Goal: Task Accomplishment & Management: Manage account settings

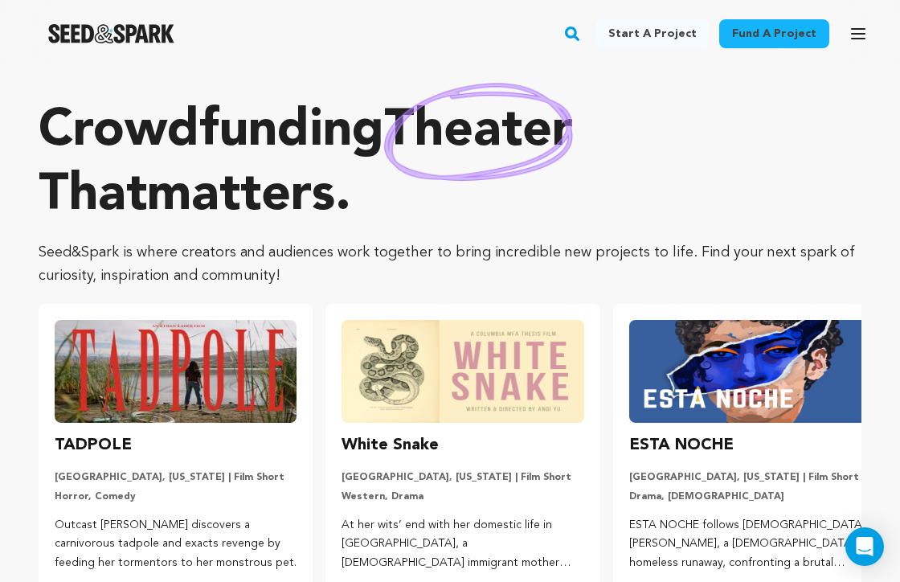
scroll to position [92, 0]
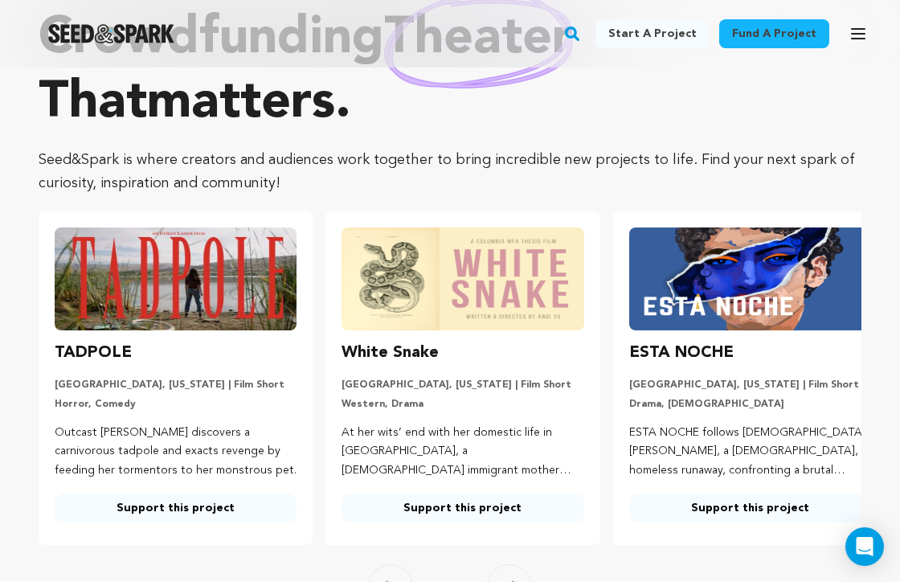
click at [856, 35] on icon "button" at bounding box center [857, 33] width 19 height 19
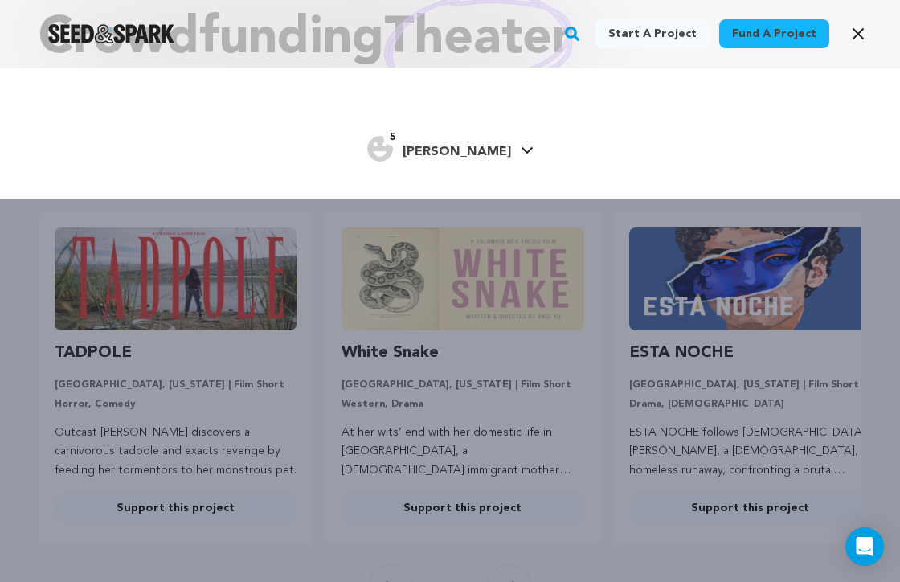
click at [475, 153] on link "5 Seth Seth" at bounding box center [450, 147] width 166 height 29
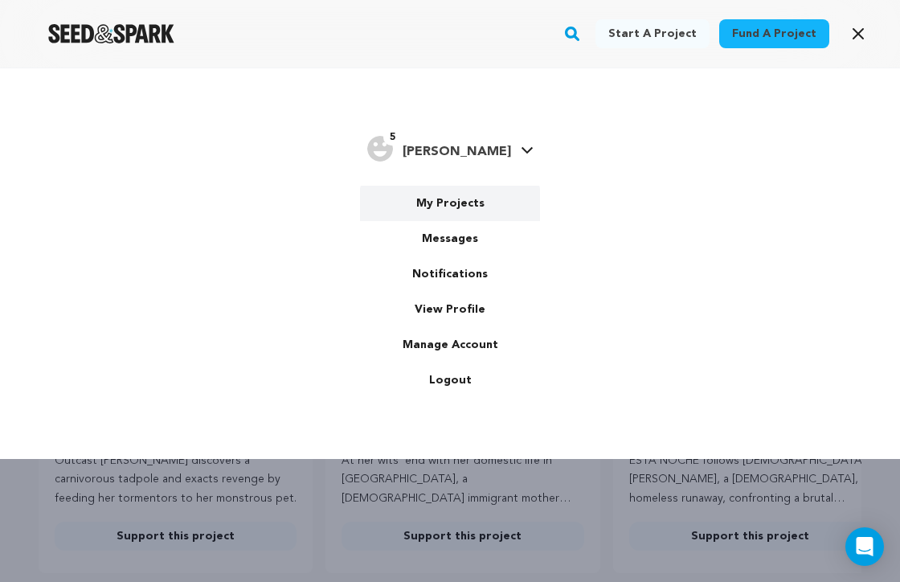
click at [451, 207] on link "My Projects" at bounding box center [450, 203] width 180 height 35
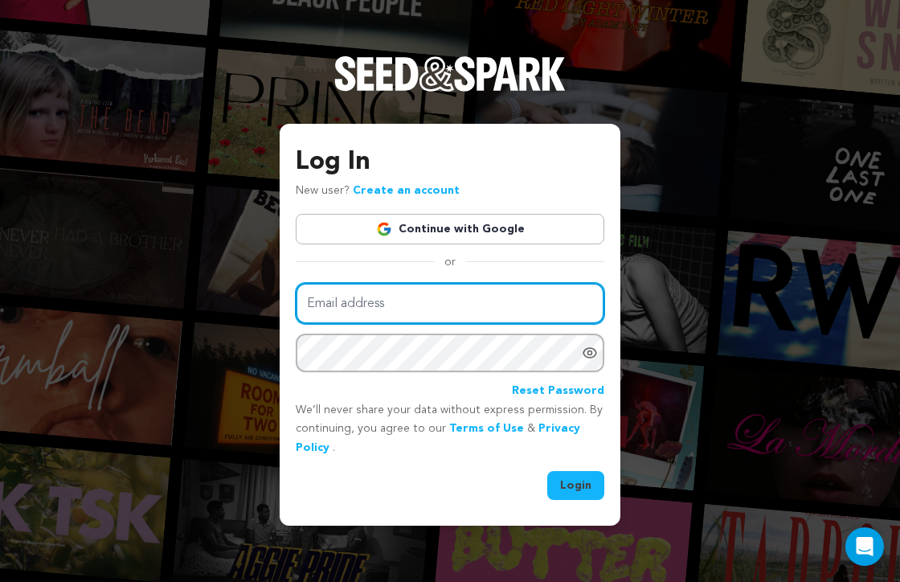
type input "[EMAIL_ADDRESS][DOMAIN_NAME]"
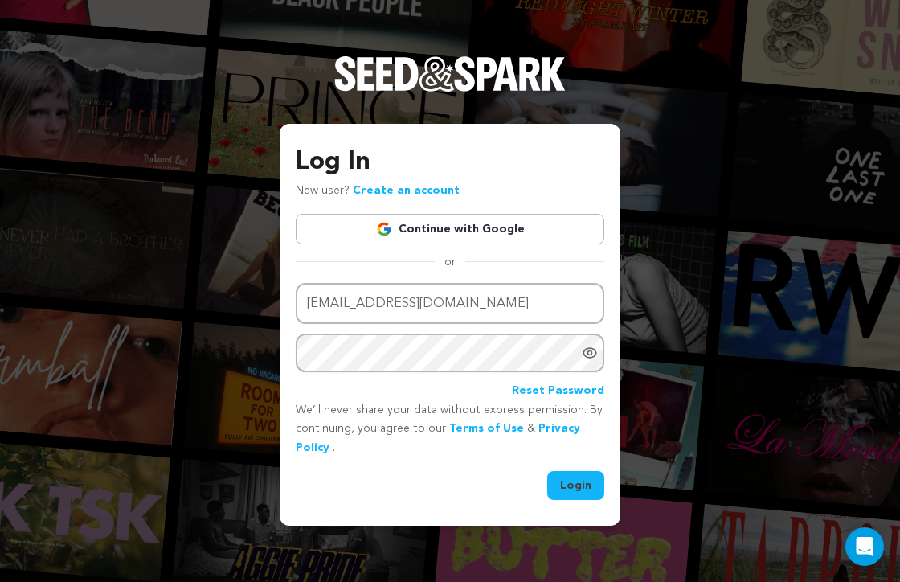
click at [578, 480] on button "Login" at bounding box center [575, 485] width 57 height 29
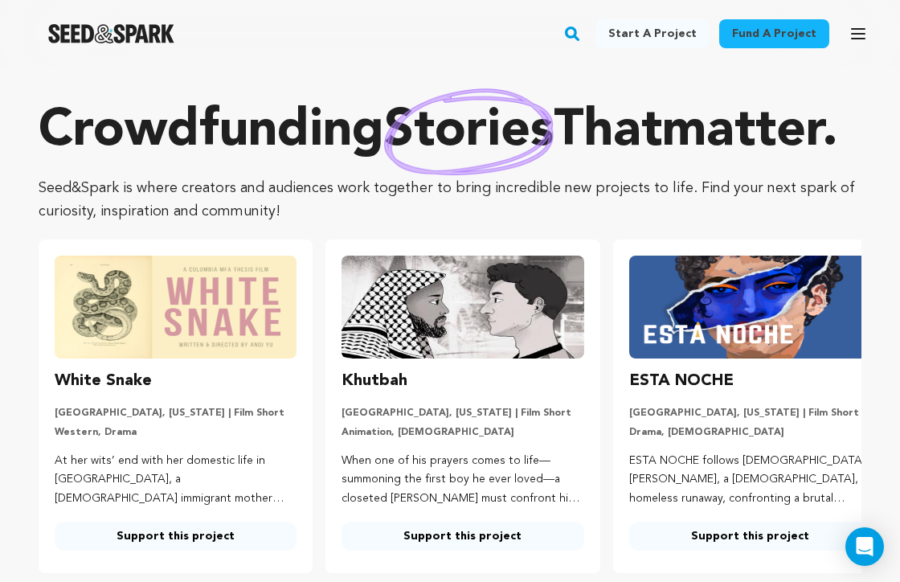
click at [852, 35] on icon "button" at bounding box center [858, 34] width 13 height 10
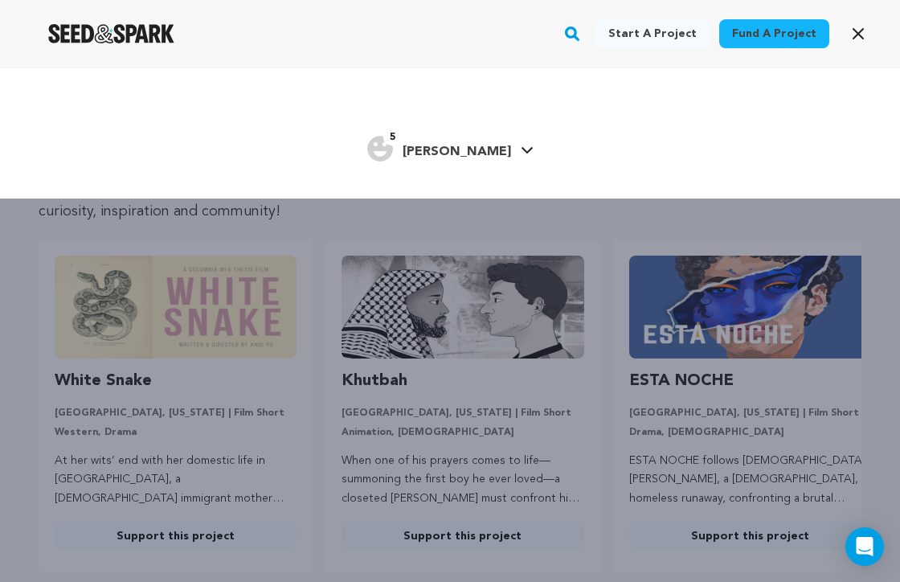
click at [466, 152] on span "[PERSON_NAME]" at bounding box center [457, 151] width 108 height 13
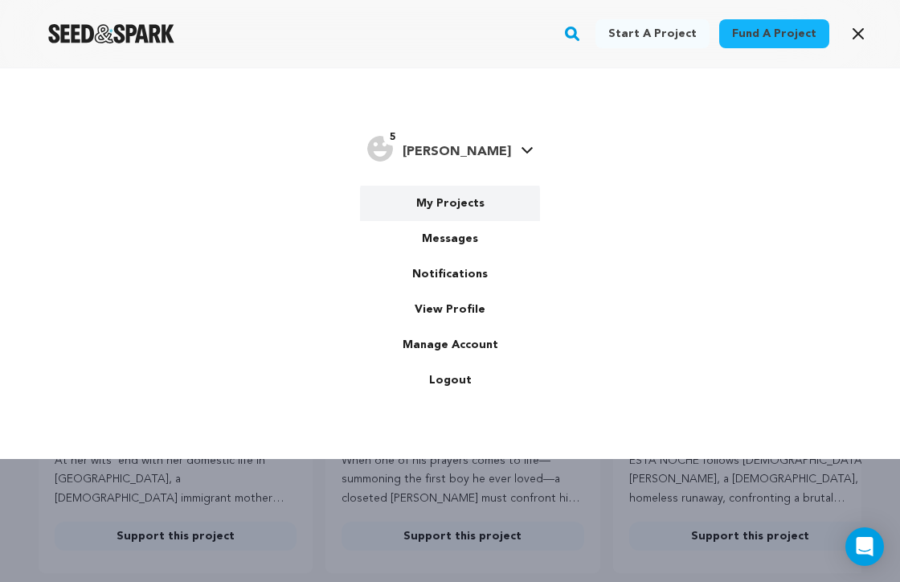
click at [454, 210] on link "My Projects" at bounding box center [450, 203] width 180 height 35
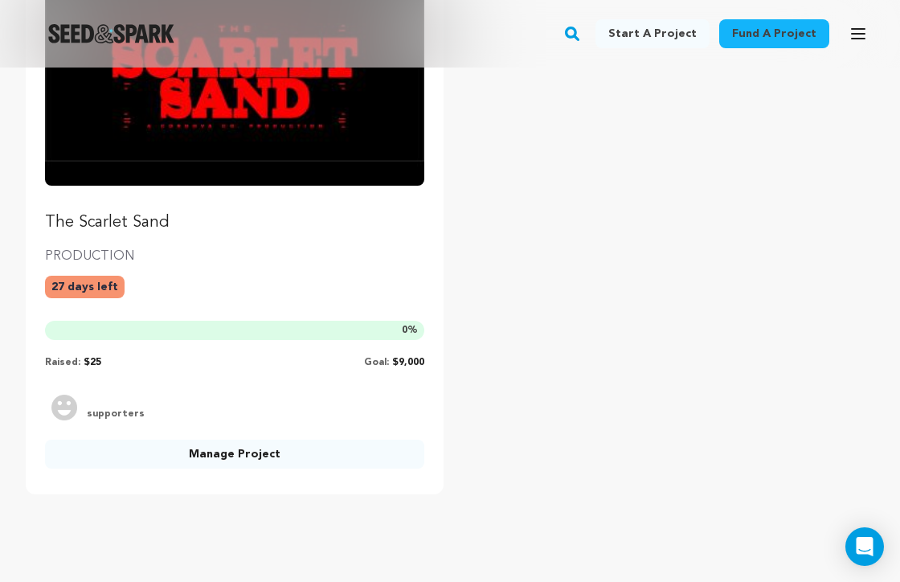
scroll to position [868, 0]
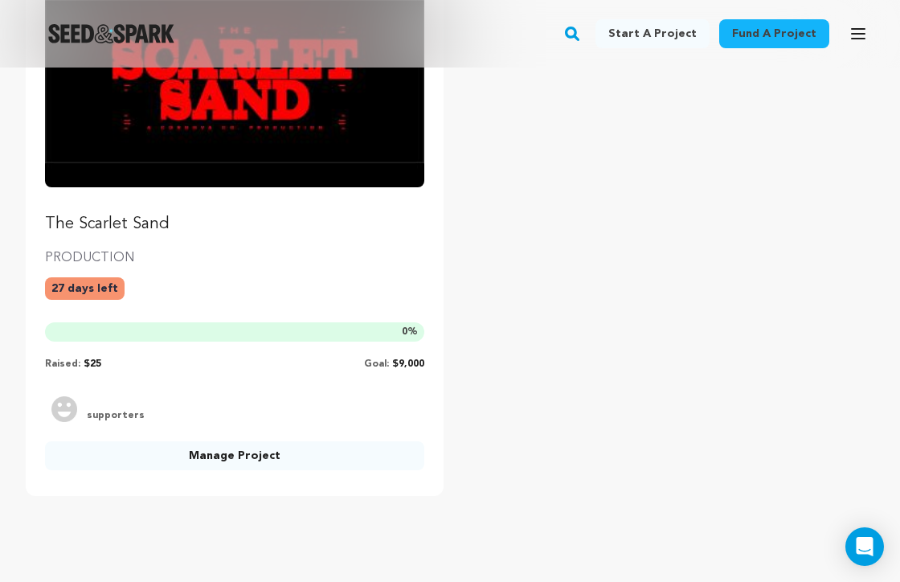
click at [265, 451] on link "Manage Project" at bounding box center [234, 455] width 379 height 29
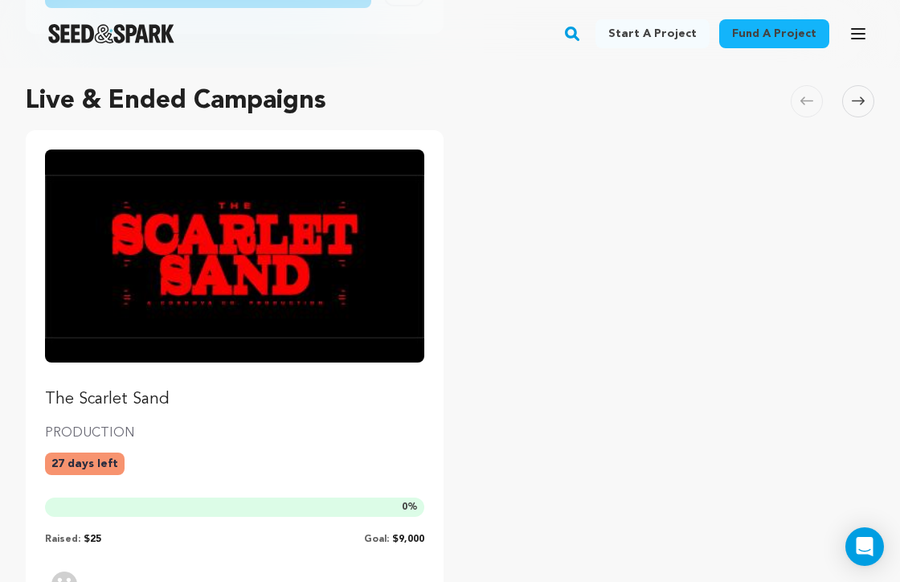
scroll to position [692, 0]
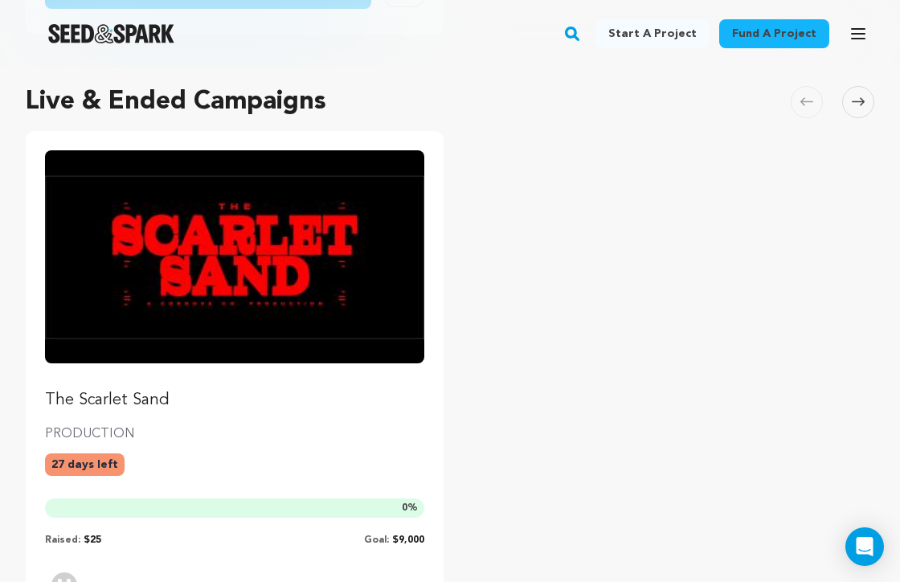
click at [167, 236] on img "Fund The Scarlet Sand" at bounding box center [234, 256] width 379 height 213
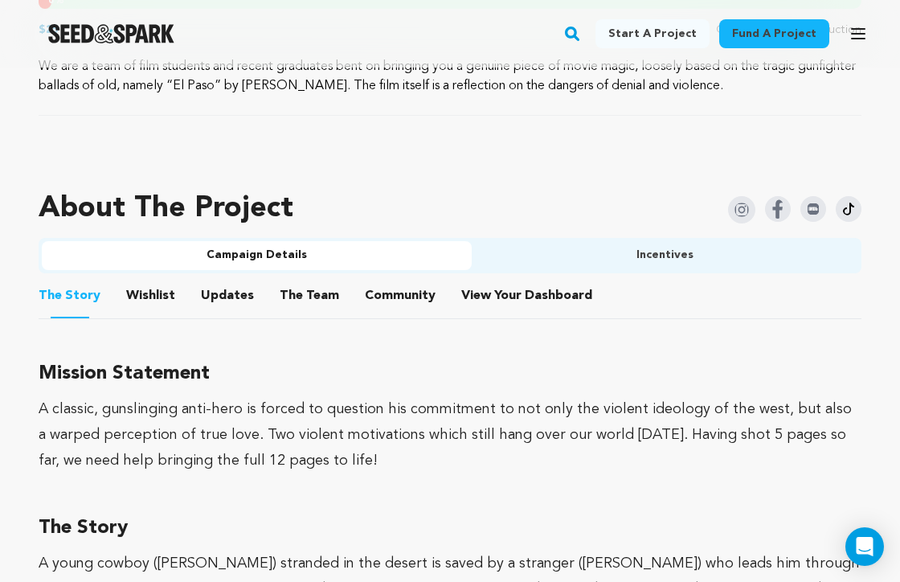
scroll to position [875, 0]
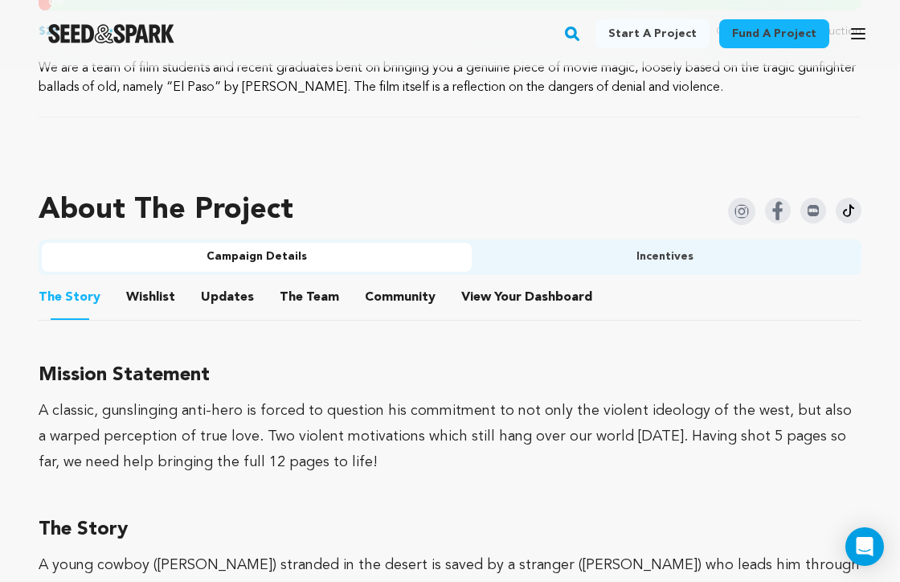
click at [643, 259] on button "Incentives" at bounding box center [665, 257] width 386 height 29
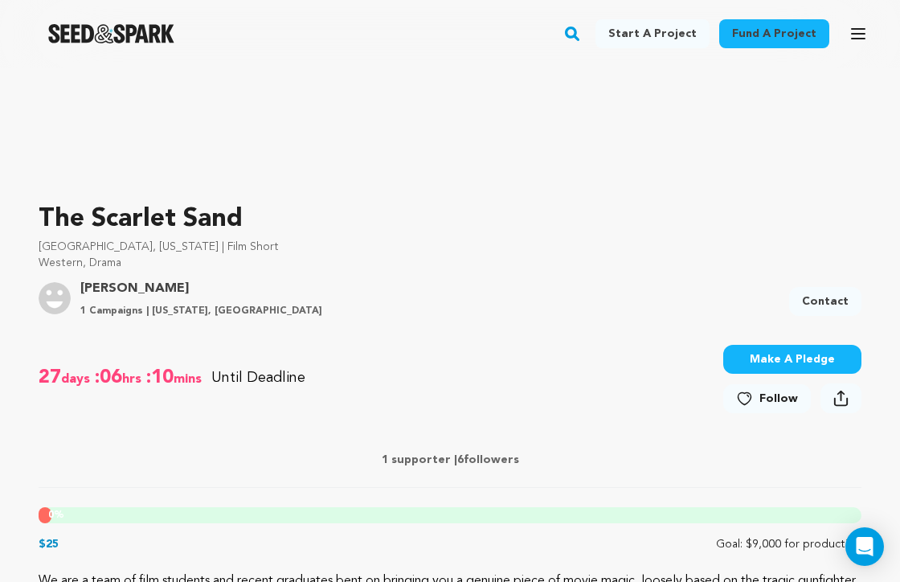
scroll to position [450, 0]
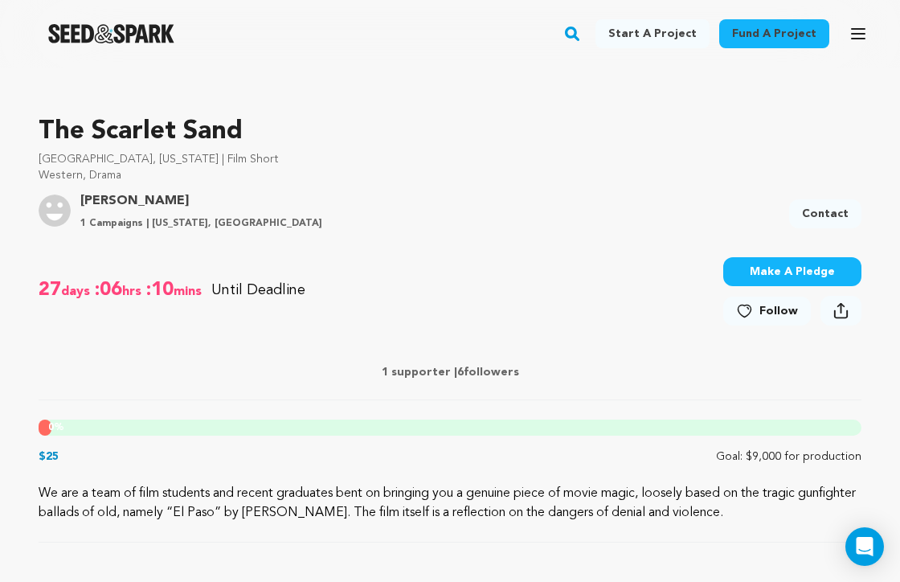
click at [835, 306] on icon at bounding box center [840, 310] width 15 height 17
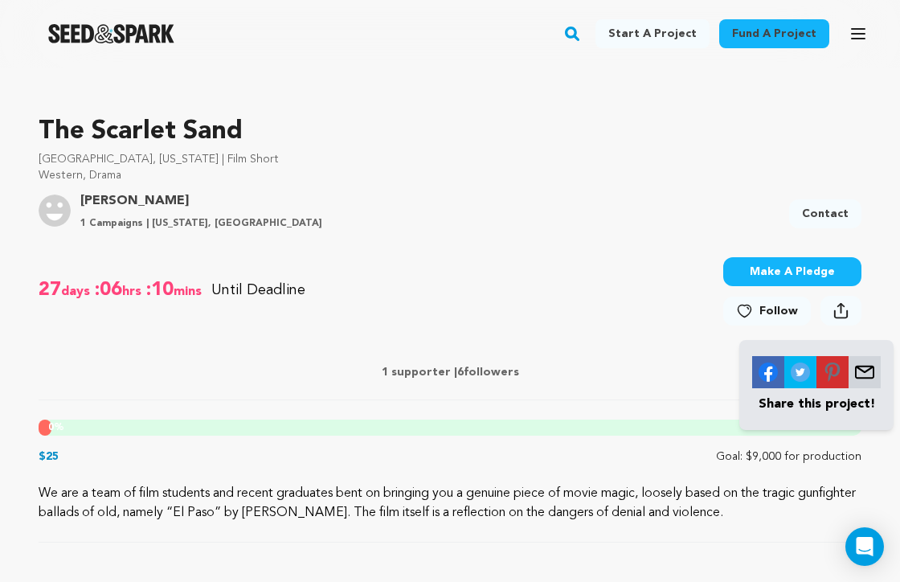
click at [766, 374] on img at bounding box center [768, 372] width 32 height 32
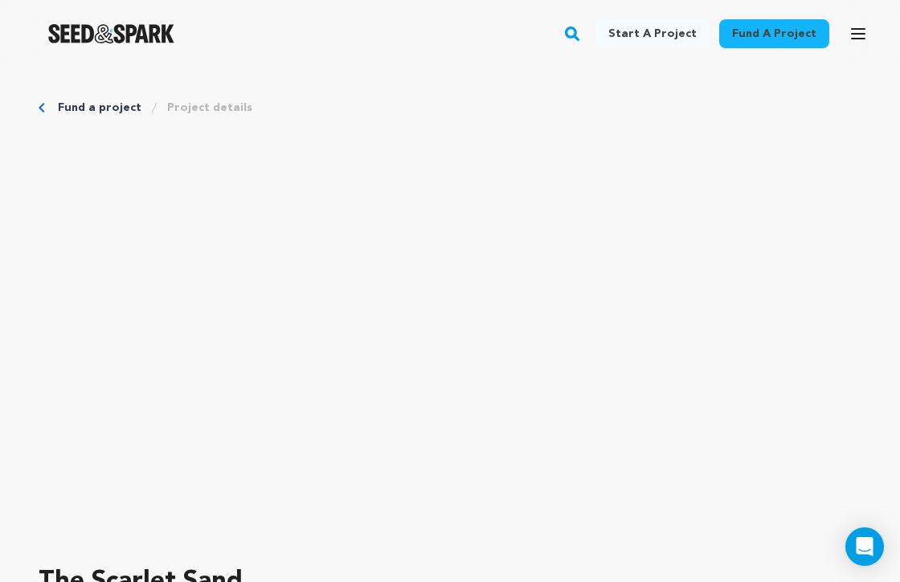
scroll to position [0, 0]
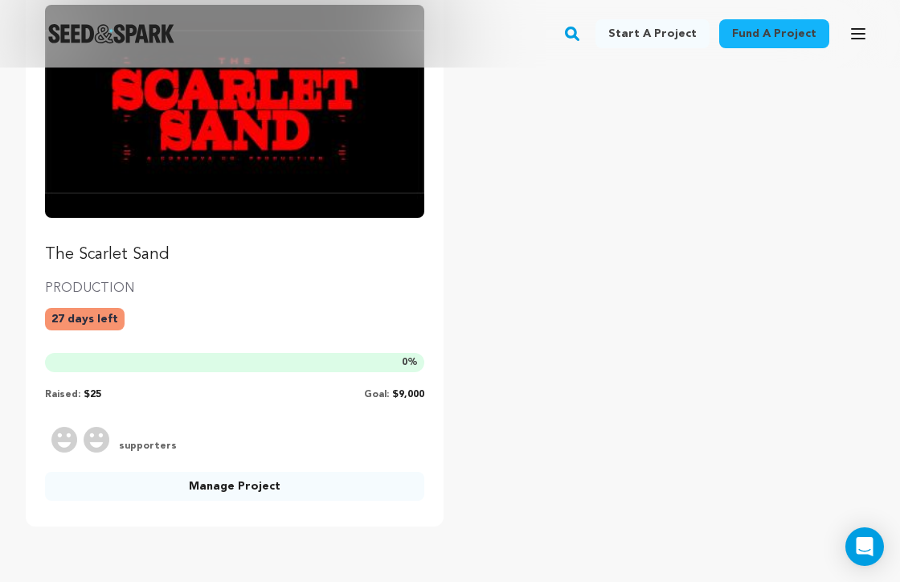
scroll to position [824, 0]
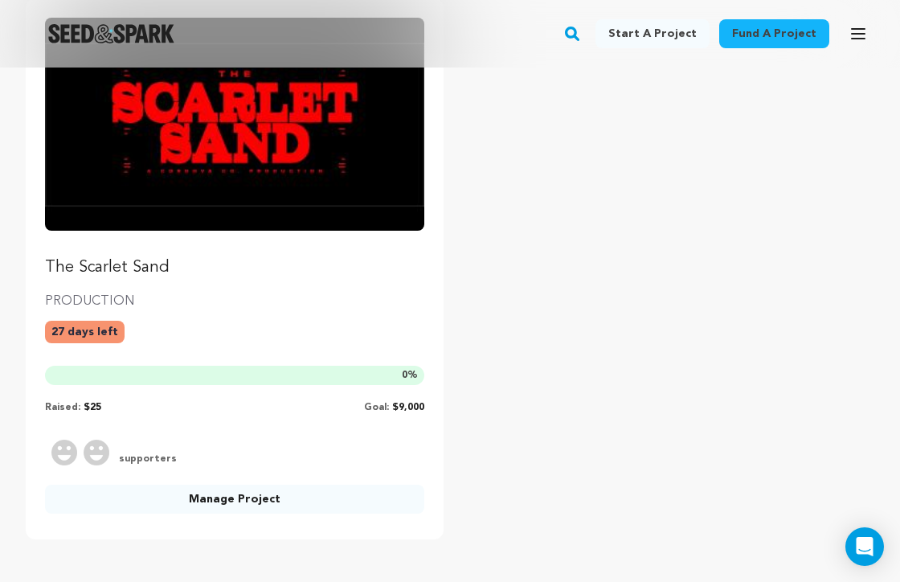
click at [240, 132] on img "Fund The Scarlet Sand" at bounding box center [234, 124] width 379 height 213
